Goal: Transaction & Acquisition: Purchase product/service

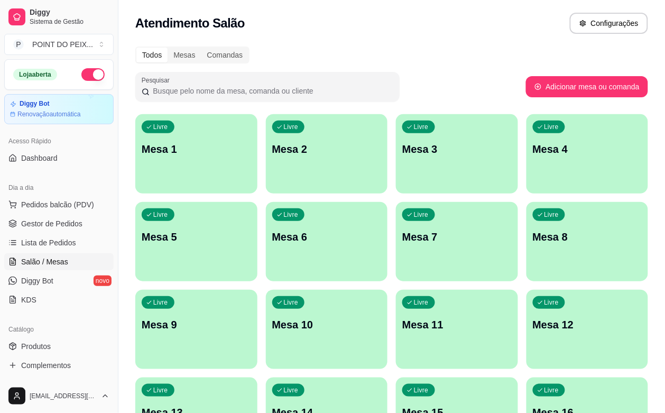
click at [179, 90] on input "Pesquisar" at bounding box center [272, 91] width 244 height 11
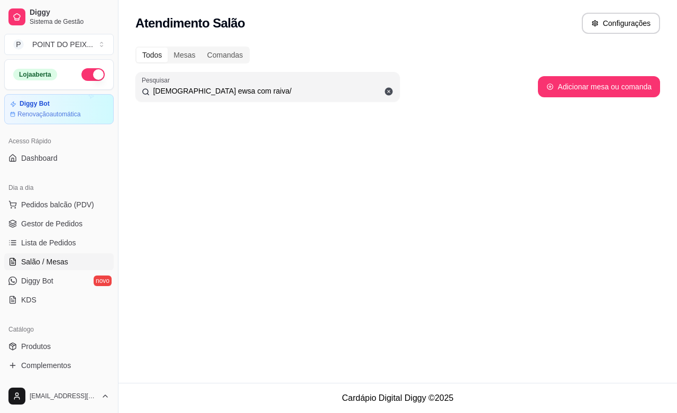
type input "[DEMOGRAPHIC_DATA] ewsa com raiva/"
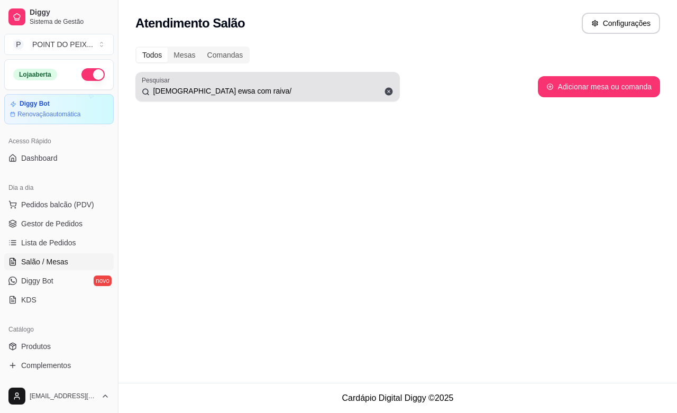
click at [384, 88] on icon at bounding box center [389, 92] width 10 height 10
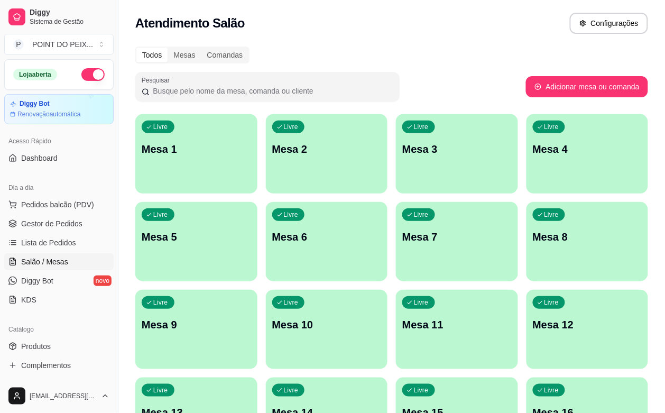
click at [257, 202] on div "Livre Mesa 5" at bounding box center [196, 235] width 122 height 67
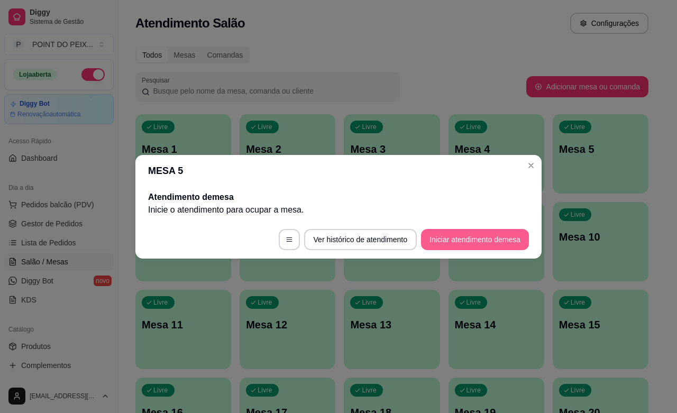
click at [506, 238] on button "Iniciar atendimento de mesa" at bounding box center [475, 239] width 108 height 21
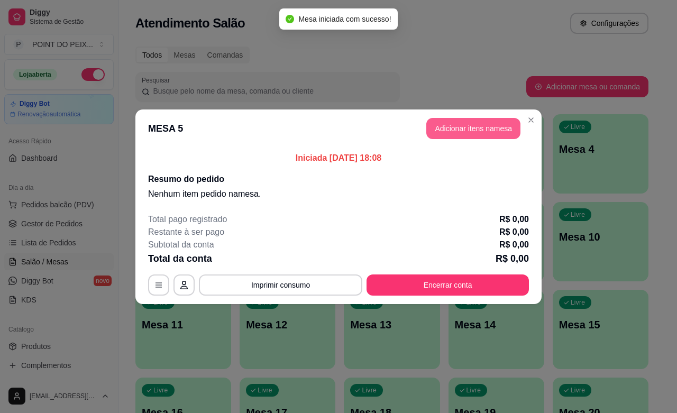
click at [458, 130] on button "Adicionar itens na mesa" at bounding box center [473, 128] width 94 height 21
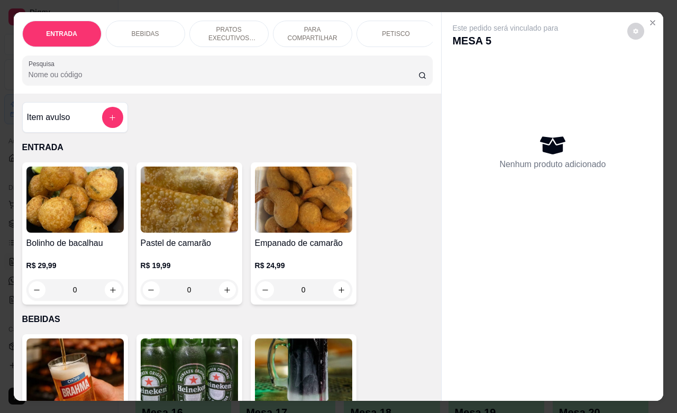
click at [390, 36] on div "PETISCO" at bounding box center [395, 34] width 79 height 26
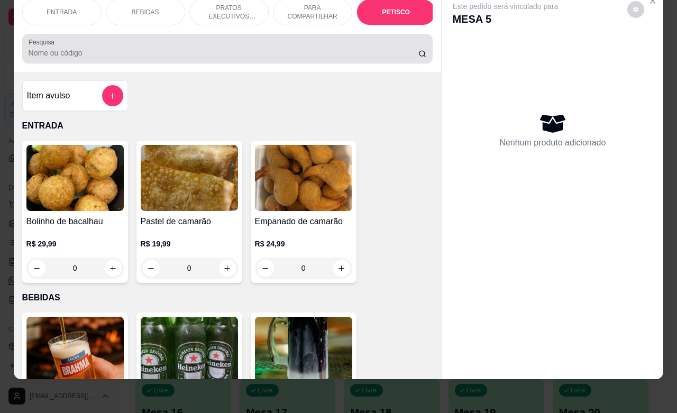
scroll to position [2317, 0]
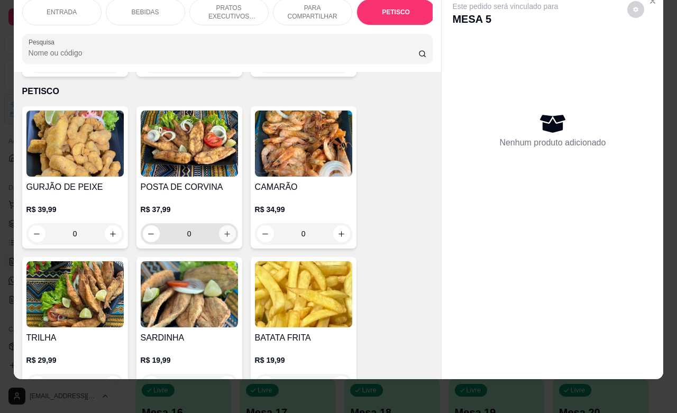
click at [223, 230] on icon "increase-product-quantity" at bounding box center [227, 234] width 8 height 8
type input "1"
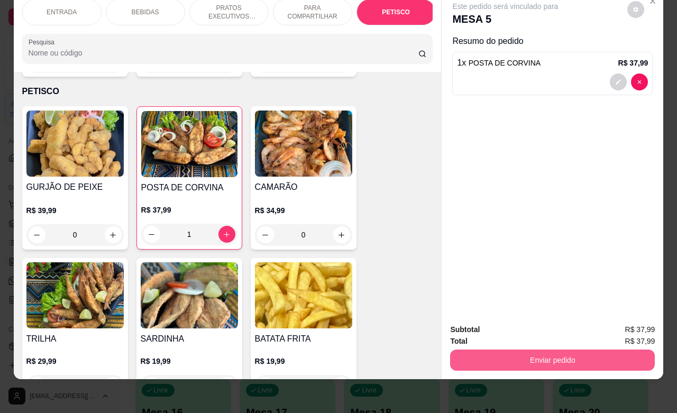
click at [516, 349] on button "Enviar pedido" at bounding box center [552, 359] width 205 height 21
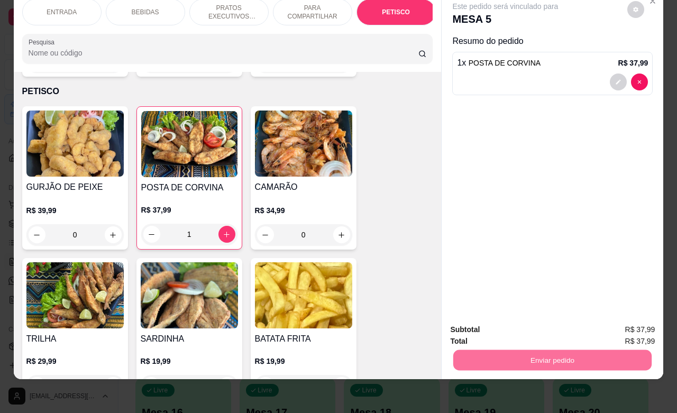
click at [514, 329] on button "Não registrar e enviar pedido" at bounding box center [516, 323] width 110 height 20
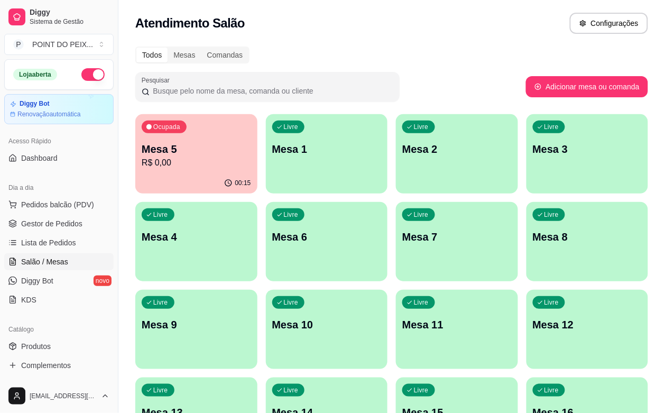
click at [527, 167] on div "Livre Mesa 3" at bounding box center [588, 147] width 122 height 67
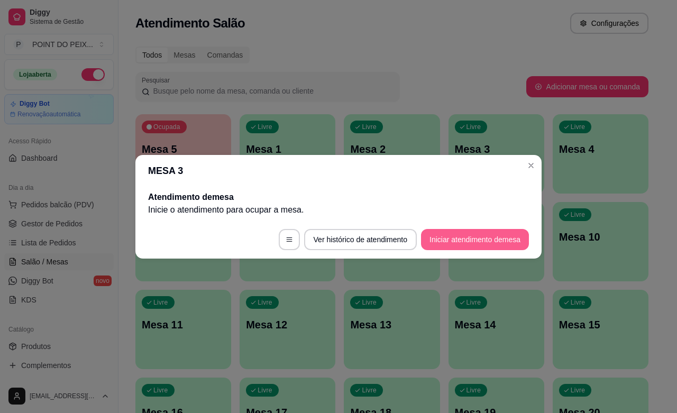
click at [476, 238] on button "Iniciar atendimento de mesa" at bounding box center [475, 239] width 108 height 21
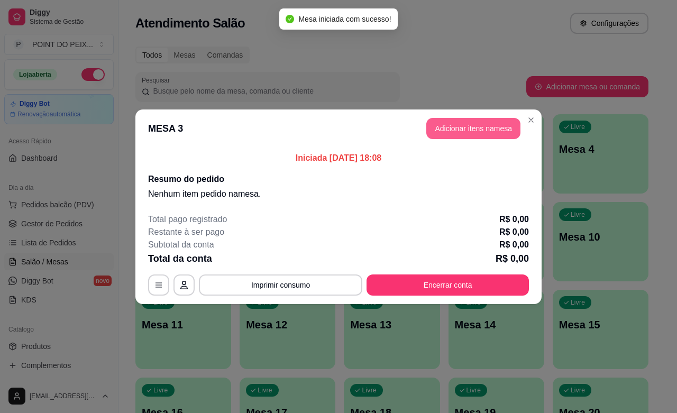
click at [462, 136] on button "Adicionar itens na mesa" at bounding box center [473, 128] width 94 height 21
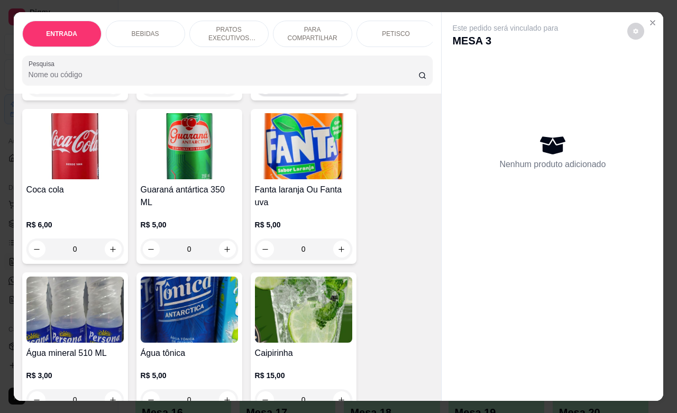
scroll to position [727, 0]
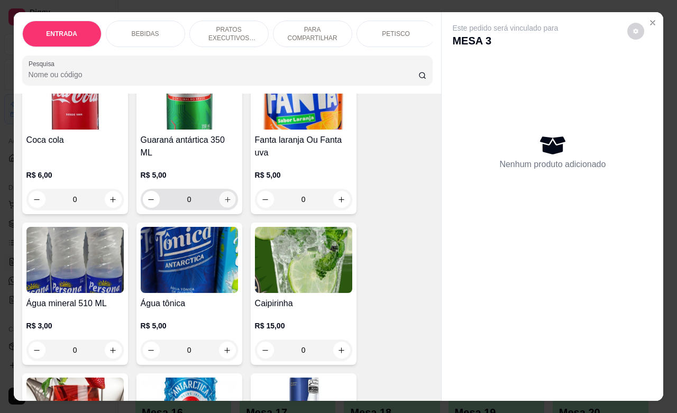
click at [223, 204] on icon "increase-product-quantity" at bounding box center [227, 200] width 8 height 8
type input "1"
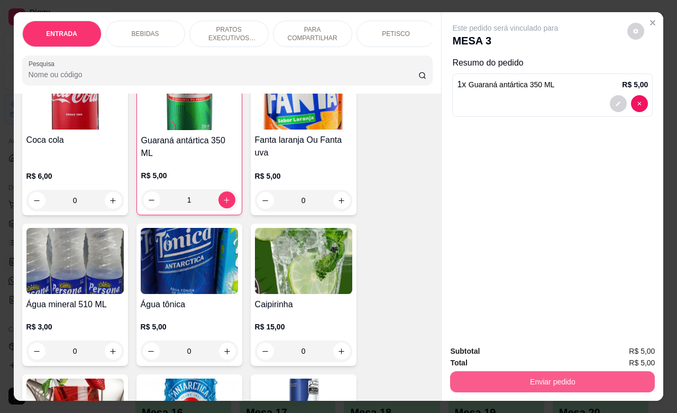
click at [496, 371] on button "Enviar pedido" at bounding box center [552, 381] width 205 height 21
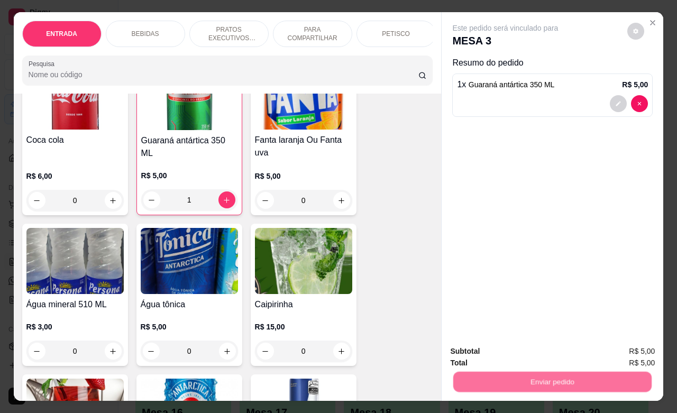
click at [506, 340] on button "Não registrar e enviar pedido" at bounding box center [516, 350] width 110 height 20
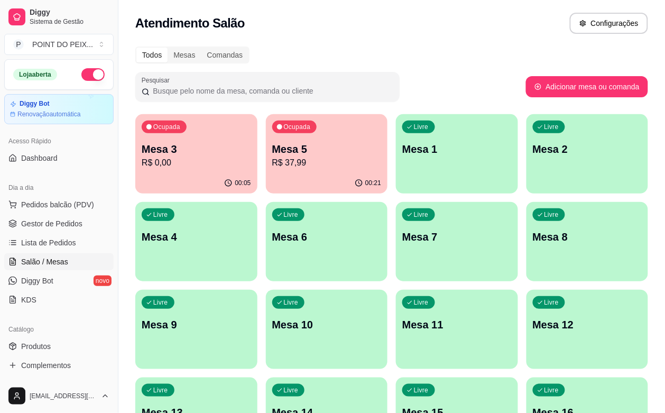
click at [199, 160] on p "R$ 0,00" at bounding box center [196, 162] width 109 height 13
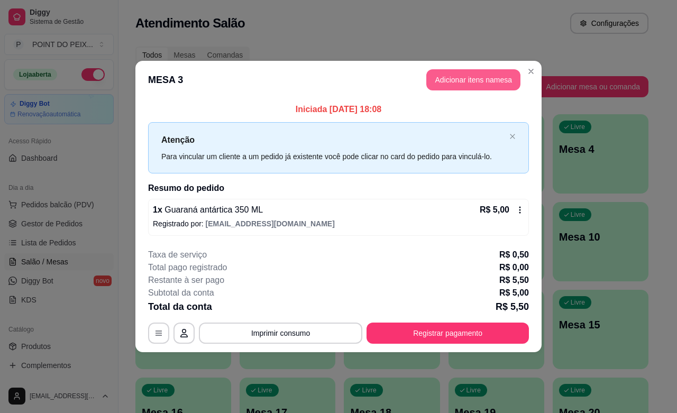
click at [466, 86] on button "Adicionar itens na mesa" at bounding box center [473, 79] width 94 height 21
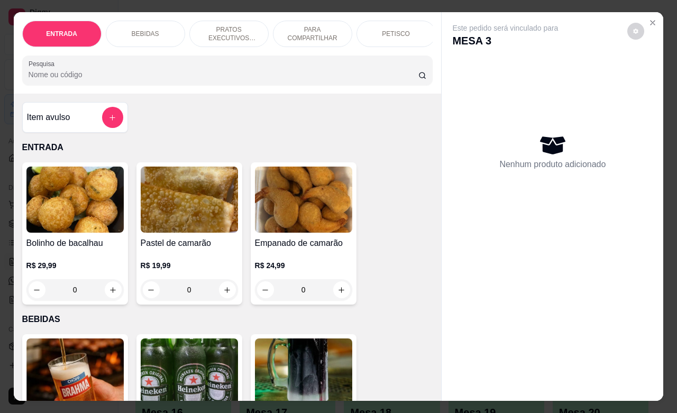
click at [382, 32] on p "PETISCO" at bounding box center [396, 34] width 28 height 8
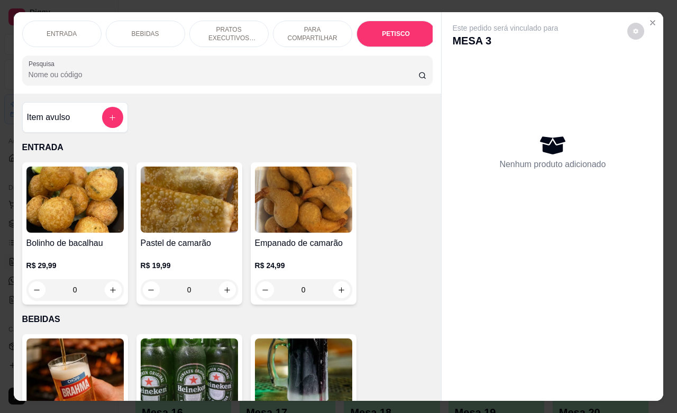
scroll to position [2317, 0]
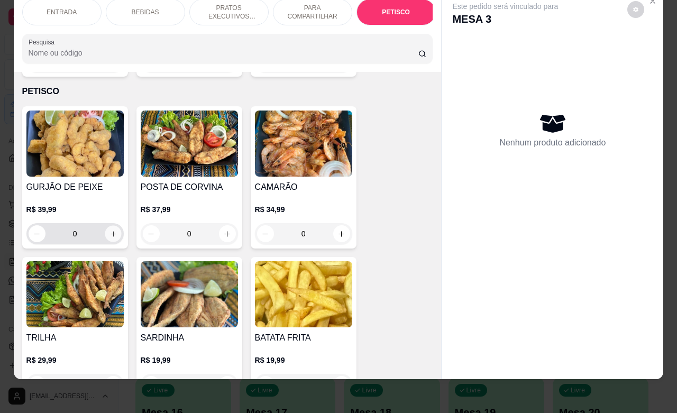
click at [105, 226] on button "increase-product-quantity" at bounding box center [113, 234] width 16 height 16
type input "1"
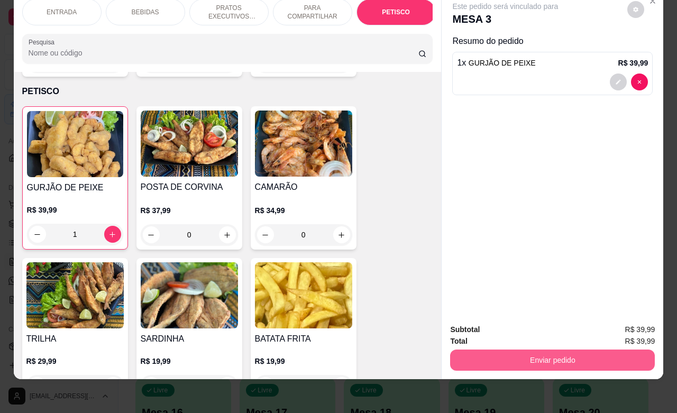
click at [514, 356] on button "Enviar pedido" at bounding box center [552, 359] width 205 height 21
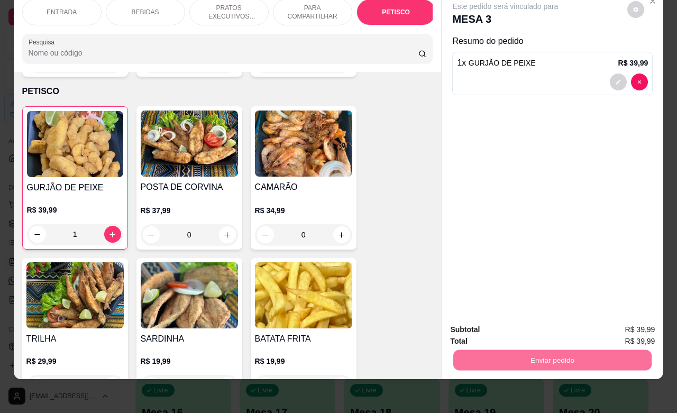
click at [509, 326] on button "Não registrar e enviar pedido" at bounding box center [516, 323] width 107 height 20
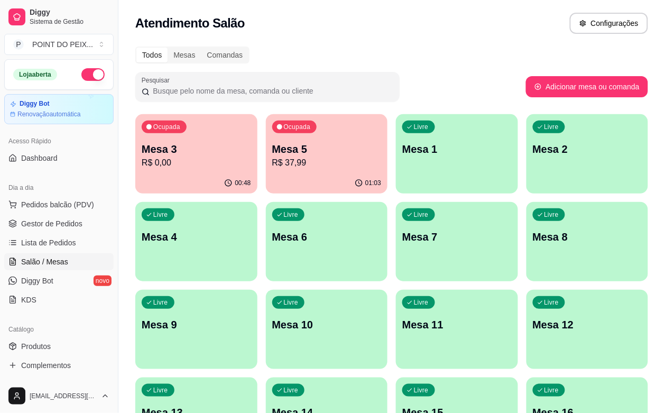
click at [286, 168] on p "R$ 37,99" at bounding box center [326, 162] width 109 height 13
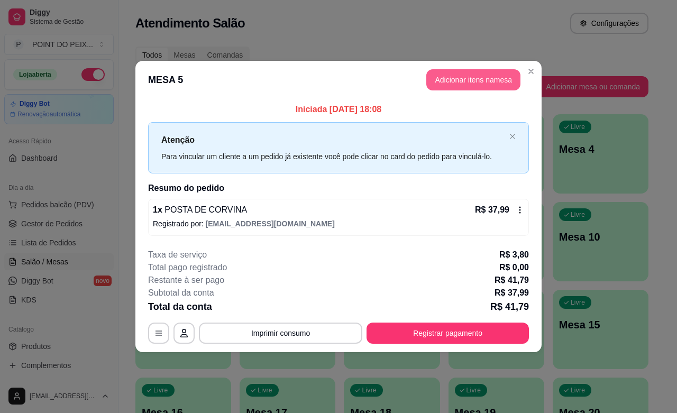
click at [474, 75] on button "Adicionar itens na mesa" at bounding box center [473, 79] width 94 height 21
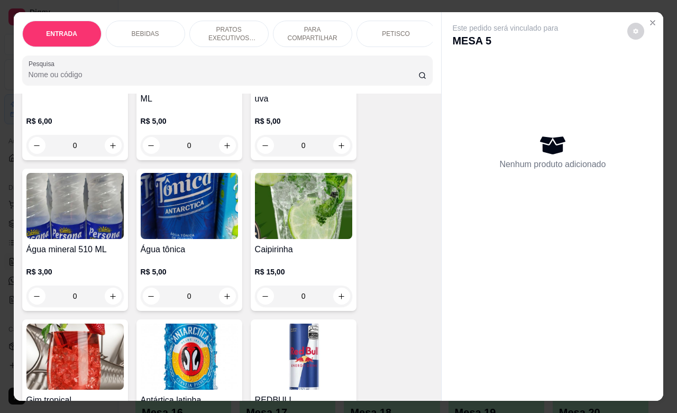
scroll to position [859, 0]
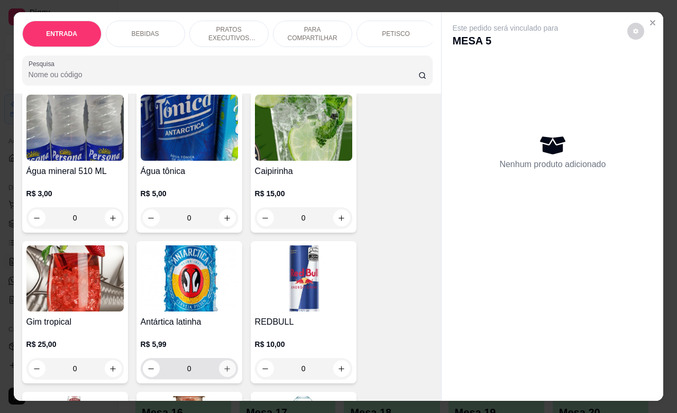
click at [223, 372] on icon "increase-product-quantity" at bounding box center [227, 369] width 8 height 8
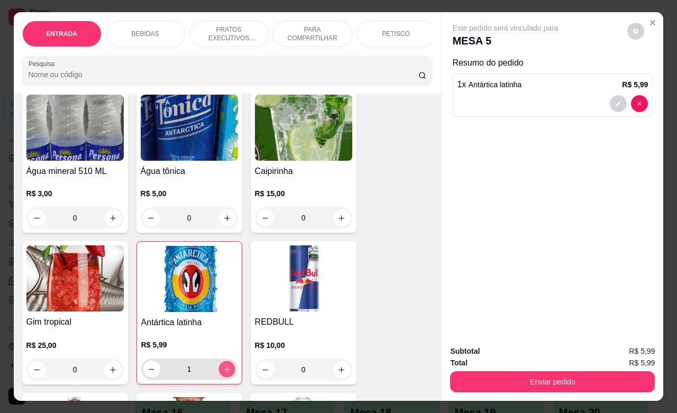
click at [223, 372] on icon "increase-product-quantity" at bounding box center [227, 369] width 8 height 8
type input "2"
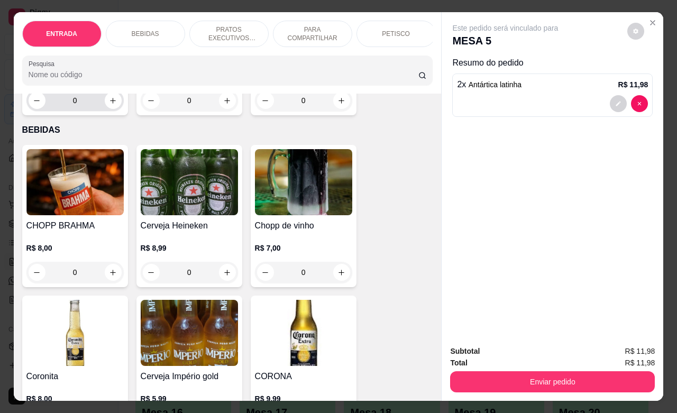
scroll to position [198, 0]
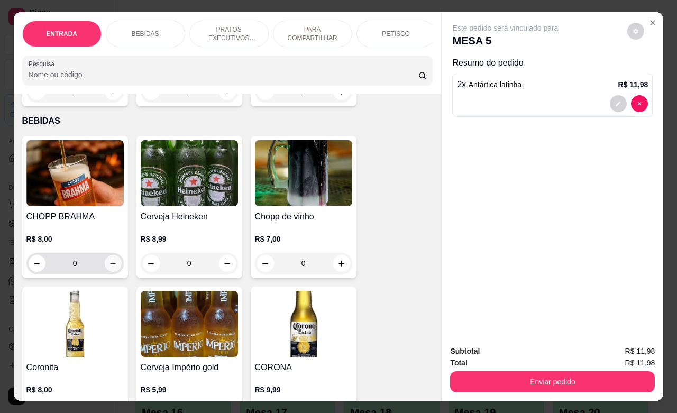
click at [113, 268] on button "increase-product-quantity" at bounding box center [113, 263] width 17 height 17
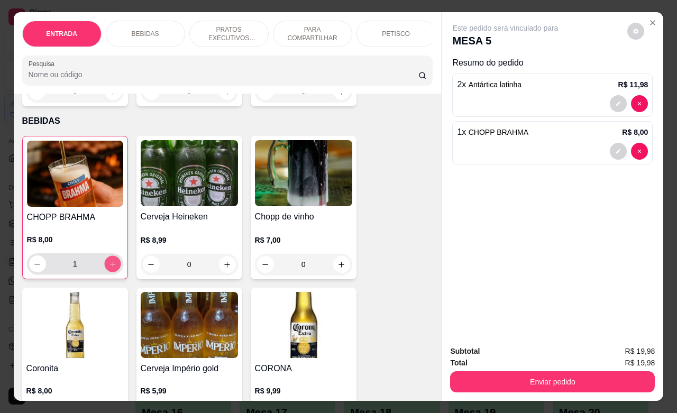
click at [113, 268] on button "increase-product-quantity" at bounding box center [112, 264] width 16 height 16
type input "3"
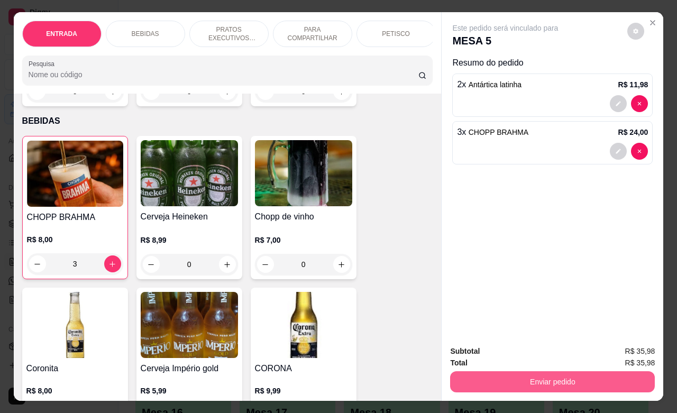
click at [533, 371] on button "Enviar pedido" at bounding box center [552, 381] width 205 height 21
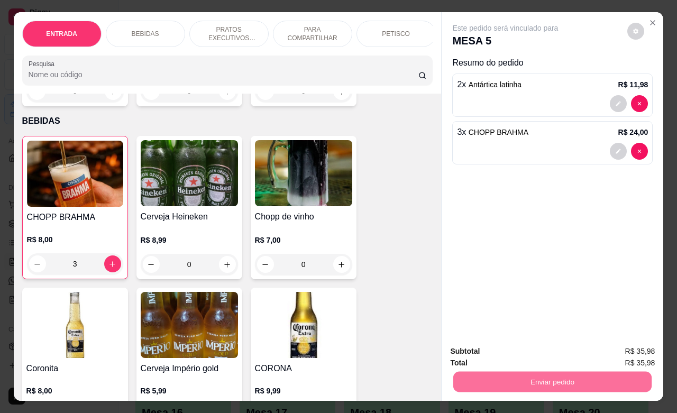
click at [540, 357] on button "Não registrar e enviar pedido" at bounding box center [516, 350] width 110 height 20
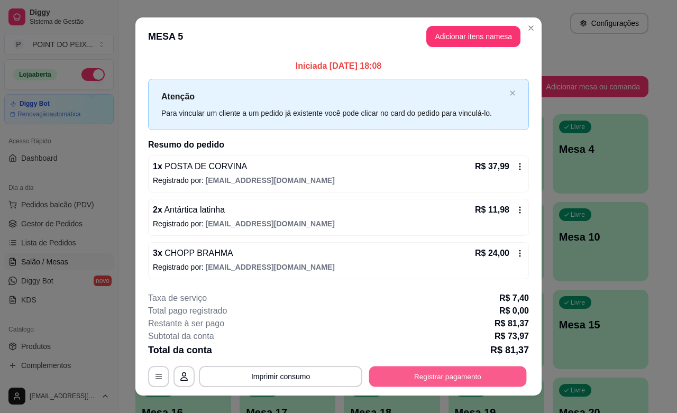
click at [443, 375] on button "Registrar pagamento" at bounding box center [448, 376] width 158 height 21
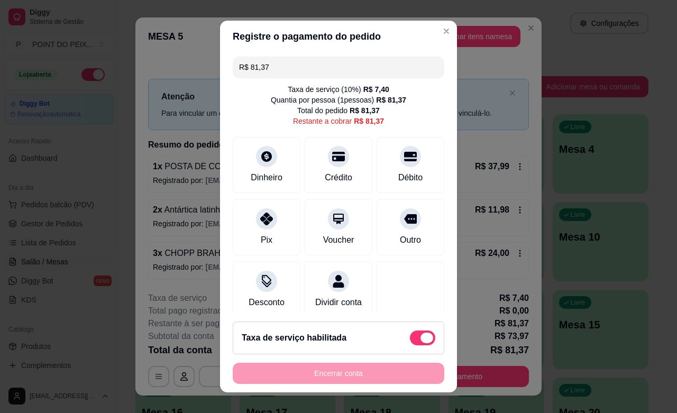
click at [420, 336] on span at bounding box center [426, 338] width 13 height 11
click at [409, 339] on input "checkbox" at bounding box center [412, 342] width 7 height 7
checkbox input "true"
type input "R$ 73,97"
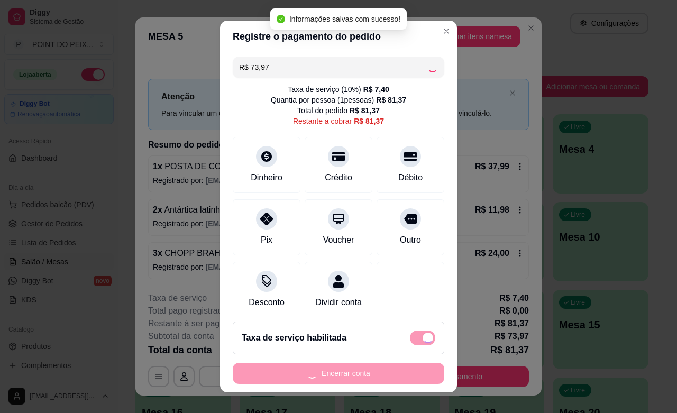
click at [422, 336] on span at bounding box center [427, 338] width 11 height 11
click at [409, 339] on input "checkbox" at bounding box center [412, 342] width 7 height 7
checkbox input "false"
type input "R$ 81,37"
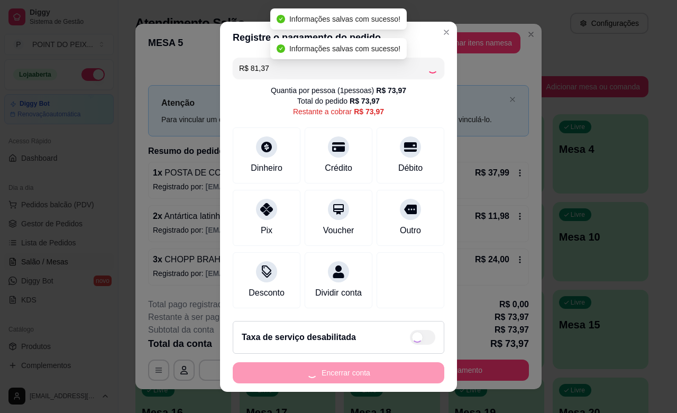
checkbox input "true"
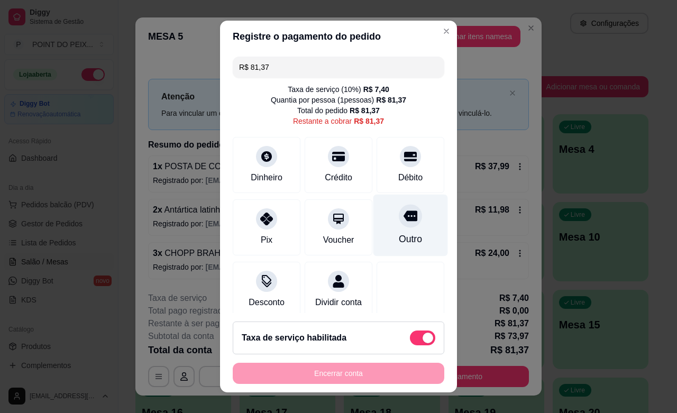
scroll to position [22, 0]
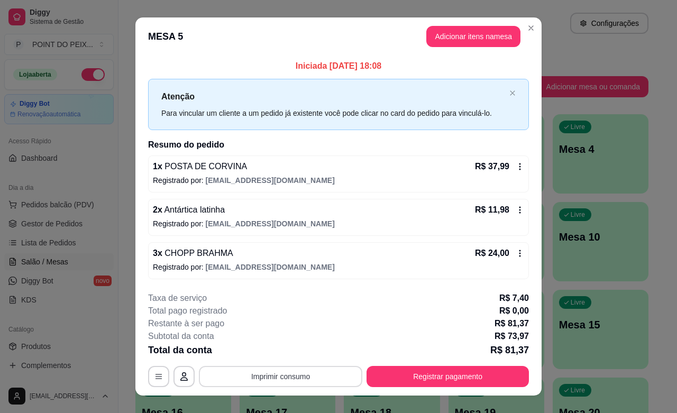
click at [270, 375] on button "Imprimir consumo" at bounding box center [280, 376] width 163 height 21
click at [287, 352] on button "IMPRESSORA" at bounding box center [278, 352] width 74 height 16
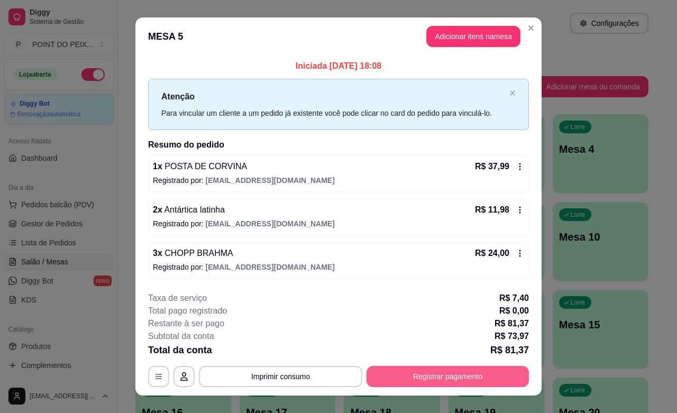
click at [446, 374] on button "Registrar pagamento" at bounding box center [447, 376] width 162 height 21
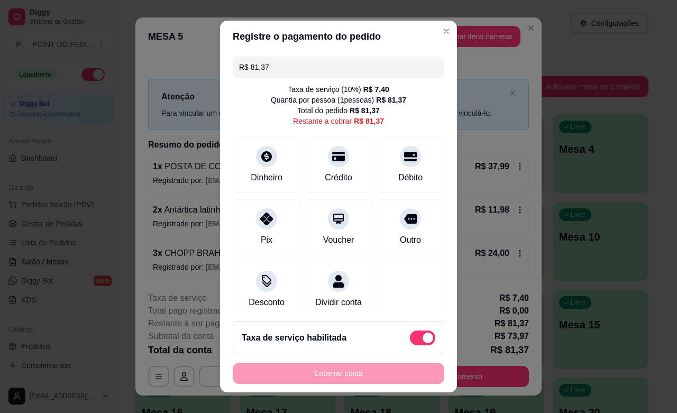
drag, startPoint x: 274, startPoint y: 61, endPoint x: 207, endPoint y: 65, distance: 66.7
click at [207, 65] on div "Registre o pagamento do pedido R$ 81,37 Taxa de serviço ( 10 %) R$ 7,40 Quantia…" at bounding box center [338, 206] width 677 height 413
type input "R$ 100,00"
click at [267, 167] on div "Dinheiro" at bounding box center [266, 163] width 75 height 62
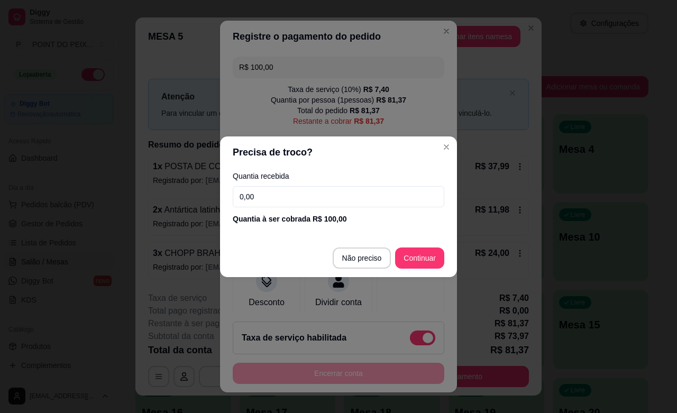
drag, startPoint x: 268, startPoint y: 202, endPoint x: 212, endPoint y: 261, distance: 81.1
click at [229, 206] on div "Quantia recebida 0,00 Quantia à ser cobrada R$ 100,00" at bounding box center [338, 198] width 237 height 60
type input "100,00"
click at [495, 158] on div "Precisa de troco? Quantia recebida 100,00 Quantia à ser cobrada R$ 100,00 Não p…" at bounding box center [338, 206] width 677 height 413
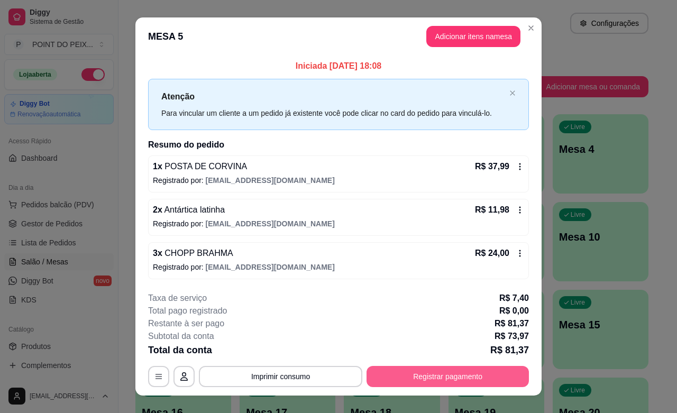
click at [459, 380] on button "Registrar pagamento" at bounding box center [447, 376] width 162 height 21
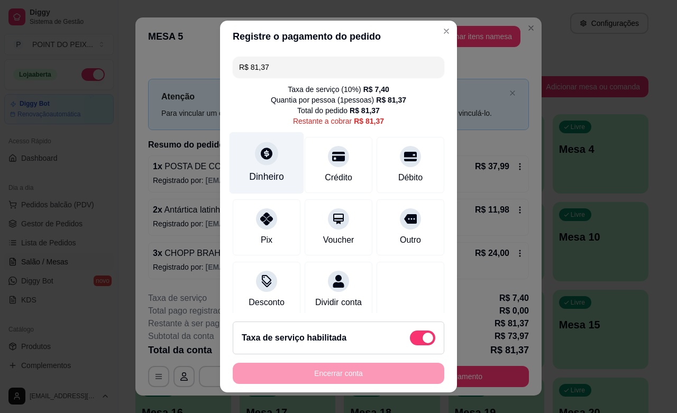
click at [252, 168] on div "Dinheiro" at bounding box center [266, 163] width 75 height 62
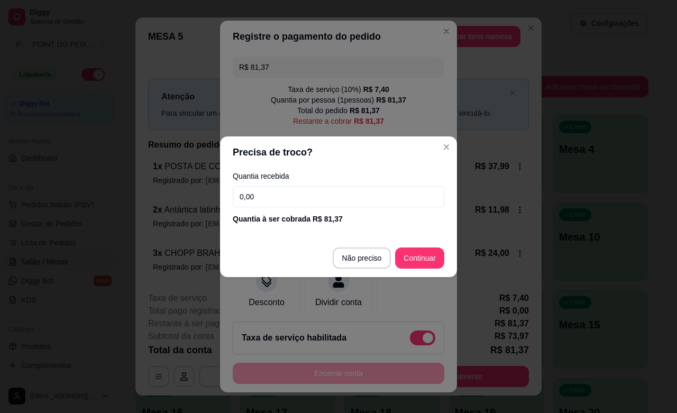
drag, startPoint x: 284, startPoint y: 197, endPoint x: 228, endPoint y: 196, distance: 56.0
click at [233, 197] on input "0,00" at bounding box center [338, 196] width 211 height 21
type input "100,00"
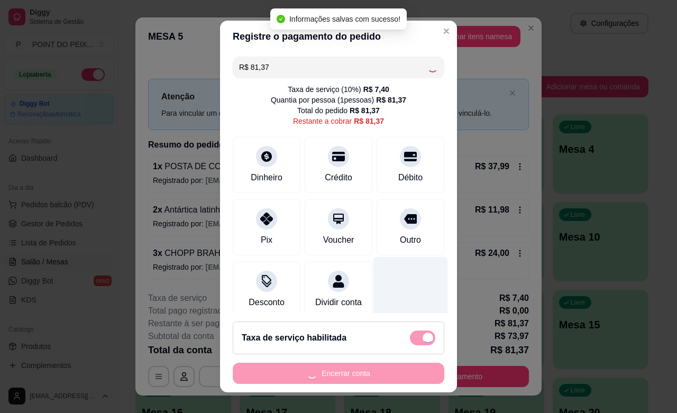
type input "R$ 0,00"
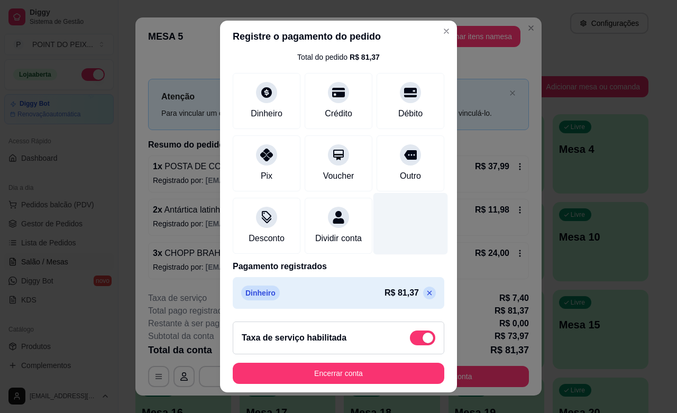
scroll to position [67, 0]
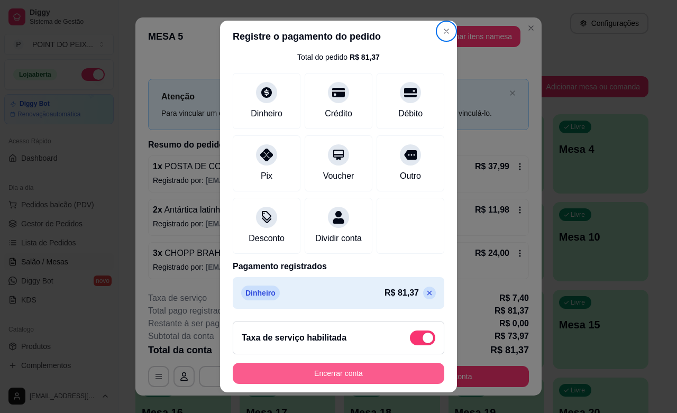
click at [303, 383] on button "Encerrar conta" at bounding box center [338, 373] width 211 height 21
